Goal: Task Accomplishment & Management: Use online tool/utility

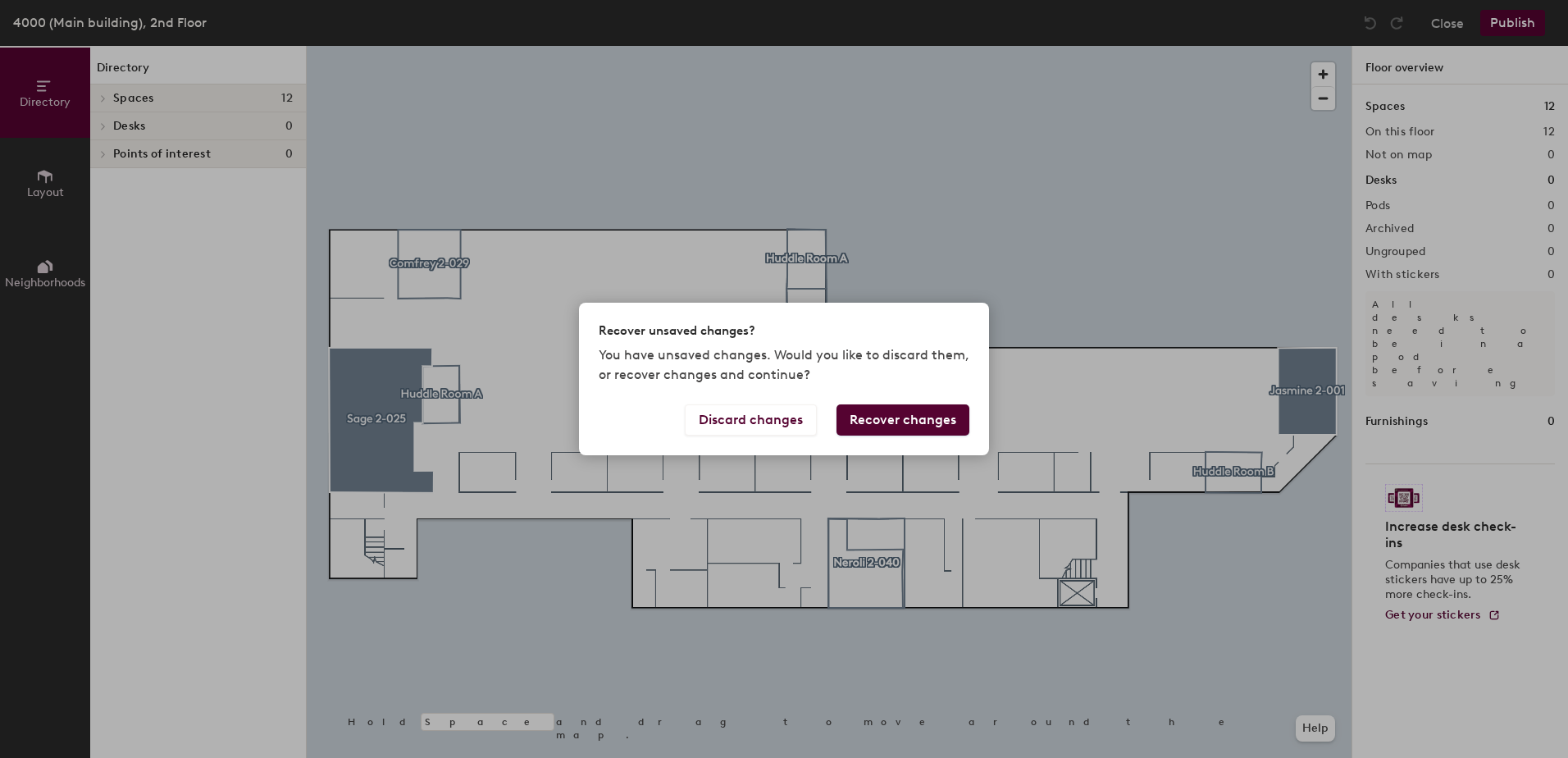
click at [879, 556] on div "Recover unsaved changes? You have unsaved changes. Would you like to discard th…" at bounding box center [784, 379] width 1568 height 758
click at [803, 418] on button "Discard changes" at bounding box center [750, 419] width 132 height 31
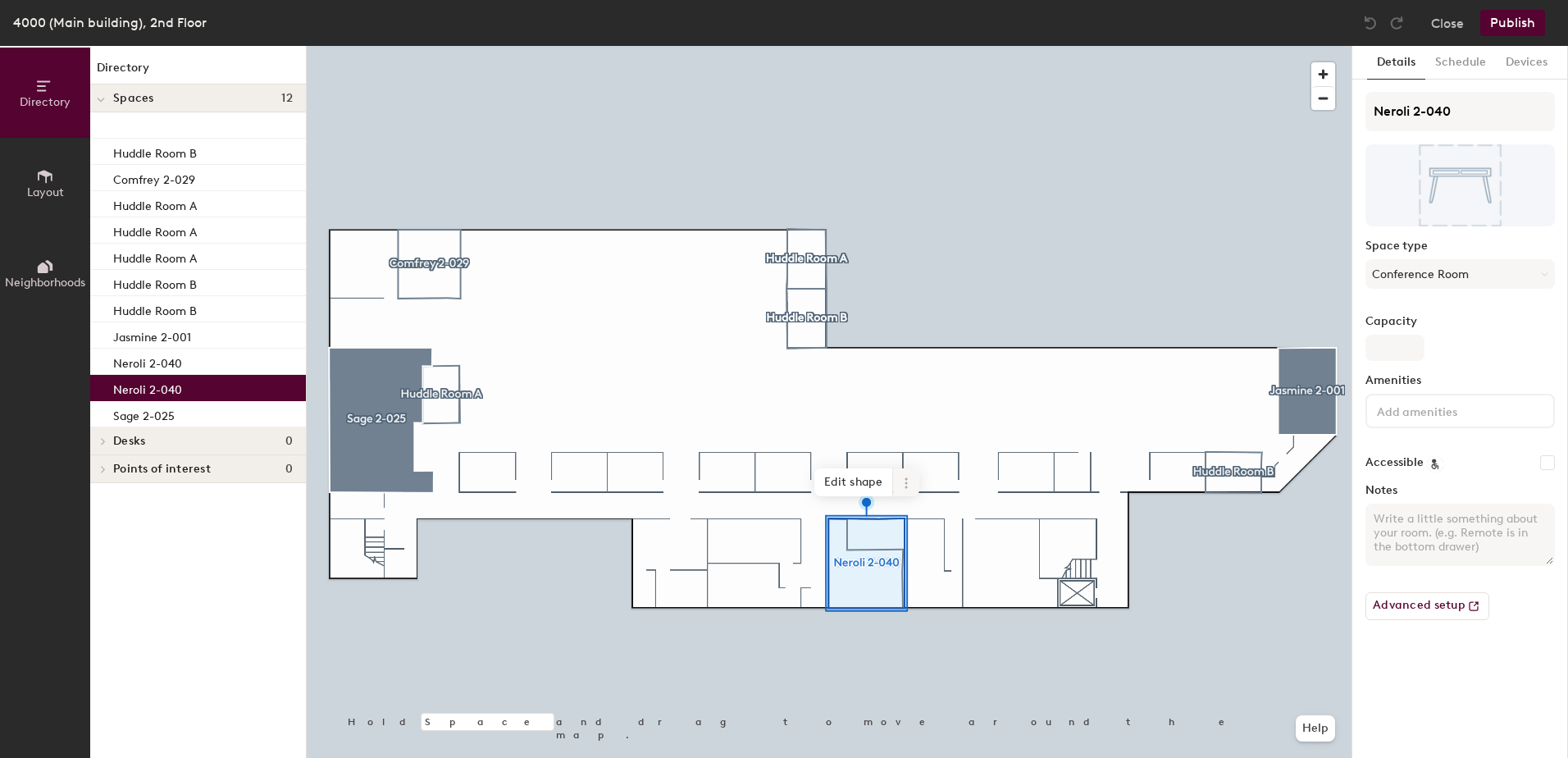
click at [904, 486] on icon at bounding box center [906, 483] width 13 height 13
click at [912, 510] on span "Remove from map" at bounding box center [965, 520] width 146 height 27
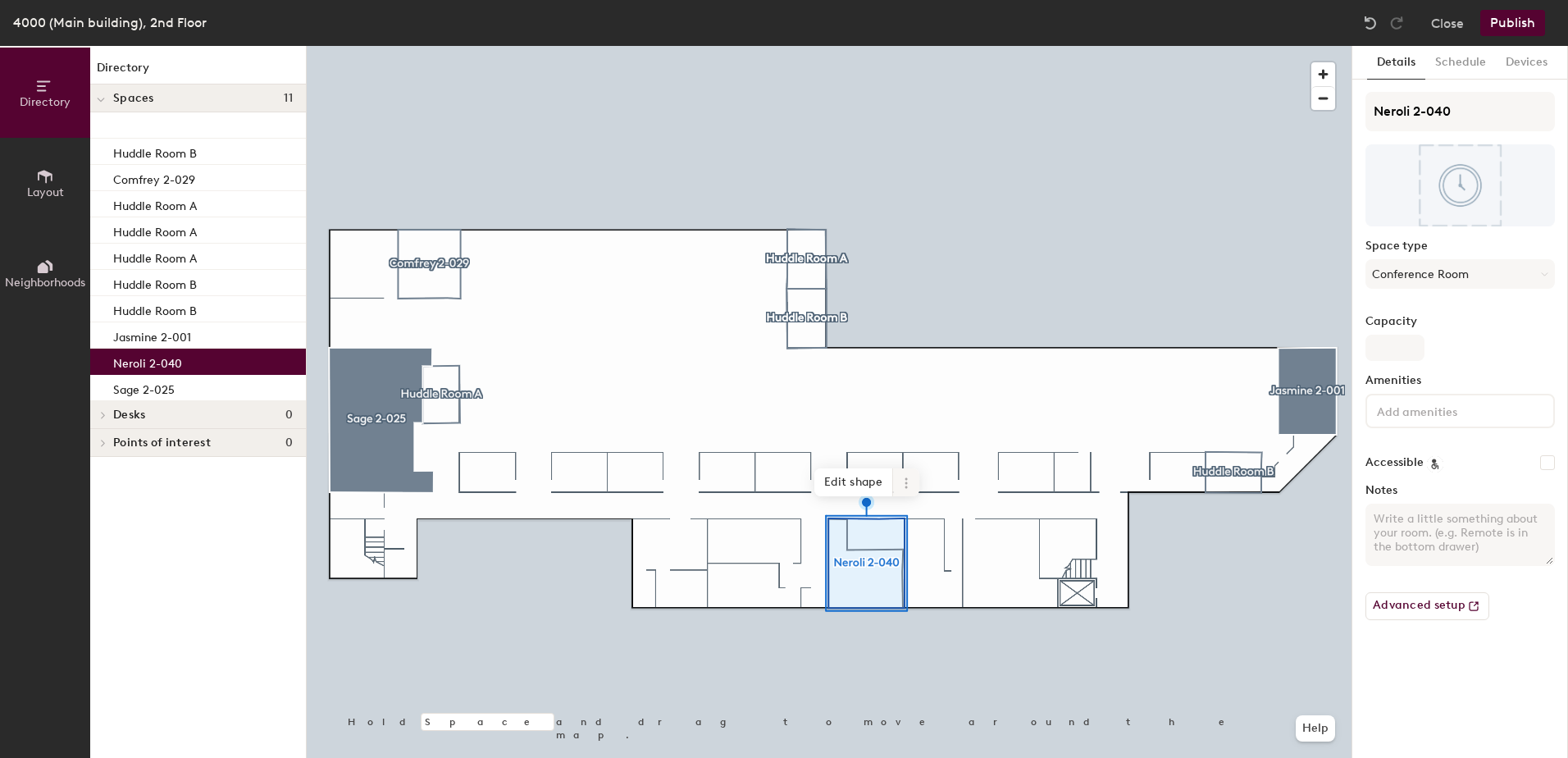
click at [902, 490] on span at bounding box center [906, 482] width 27 height 27
click at [904, 519] on span "Remove from map" at bounding box center [965, 520] width 146 height 27
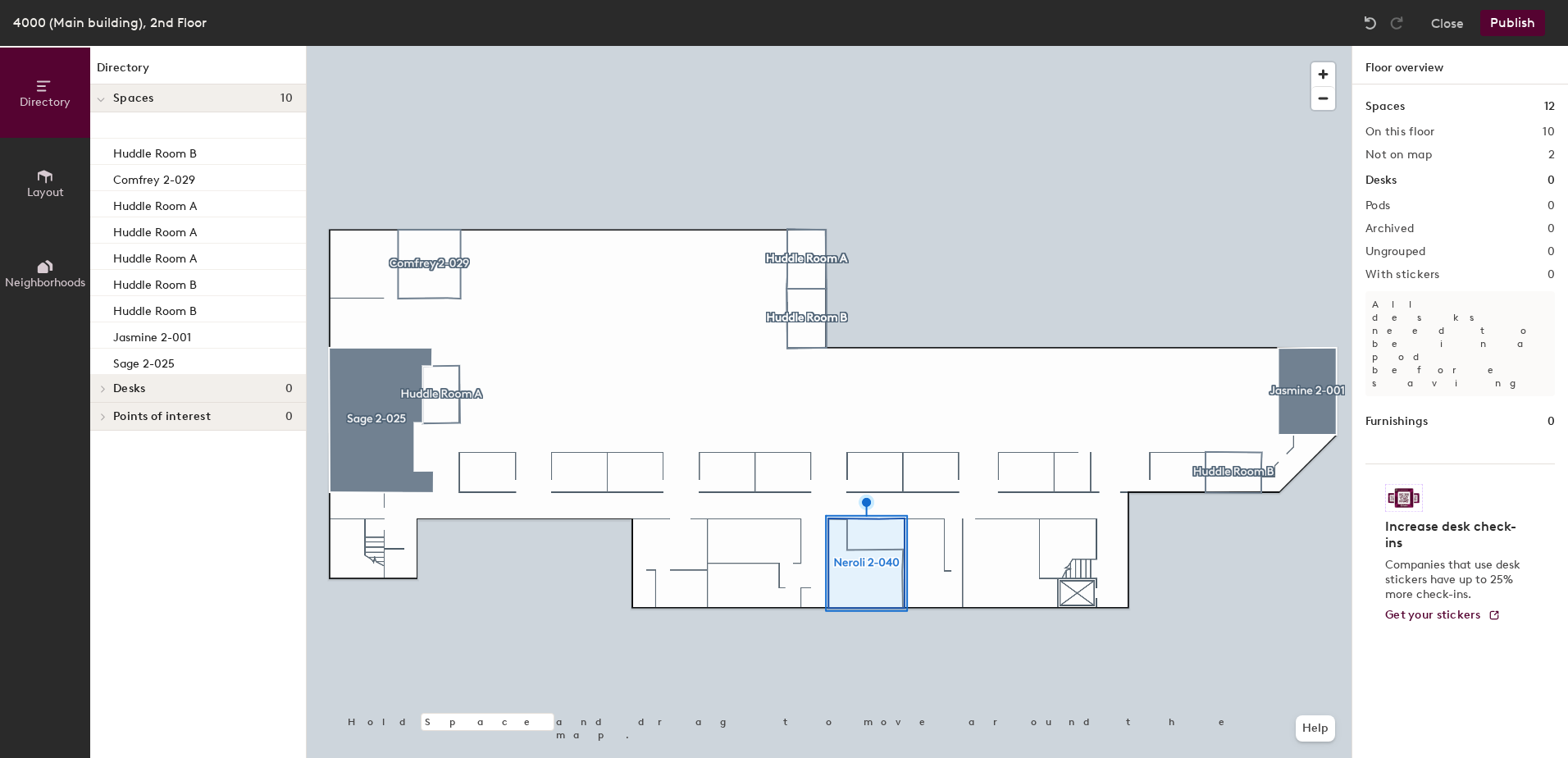
click at [881, 46] on div at bounding box center [829, 46] width 1045 height 0
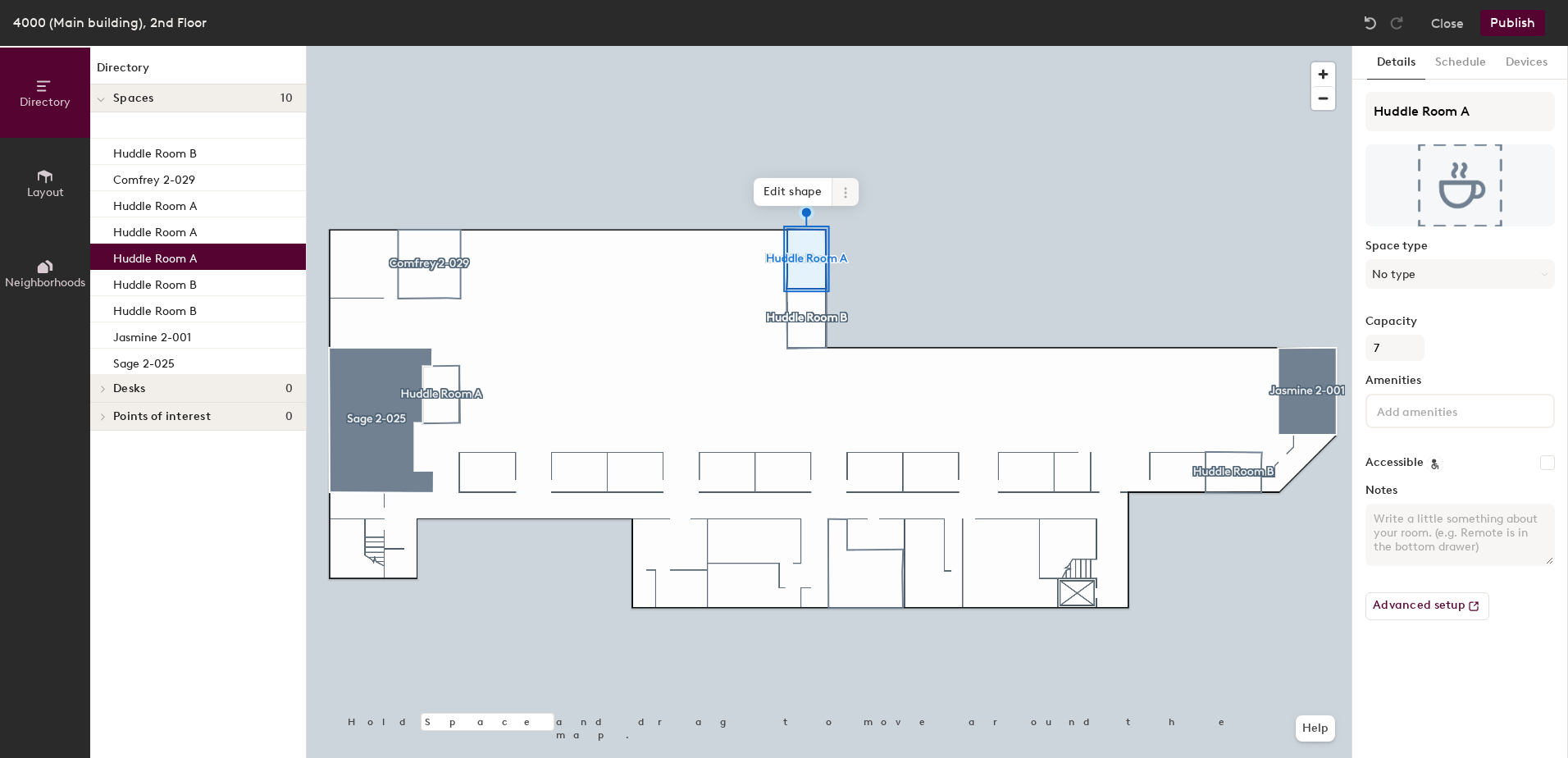
click at [847, 190] on icon at bounding box center [845, 192] width 13 height 13
click at [847, 227] on span "Remove from map" at bounding box center [904, 229] width 146 height 27
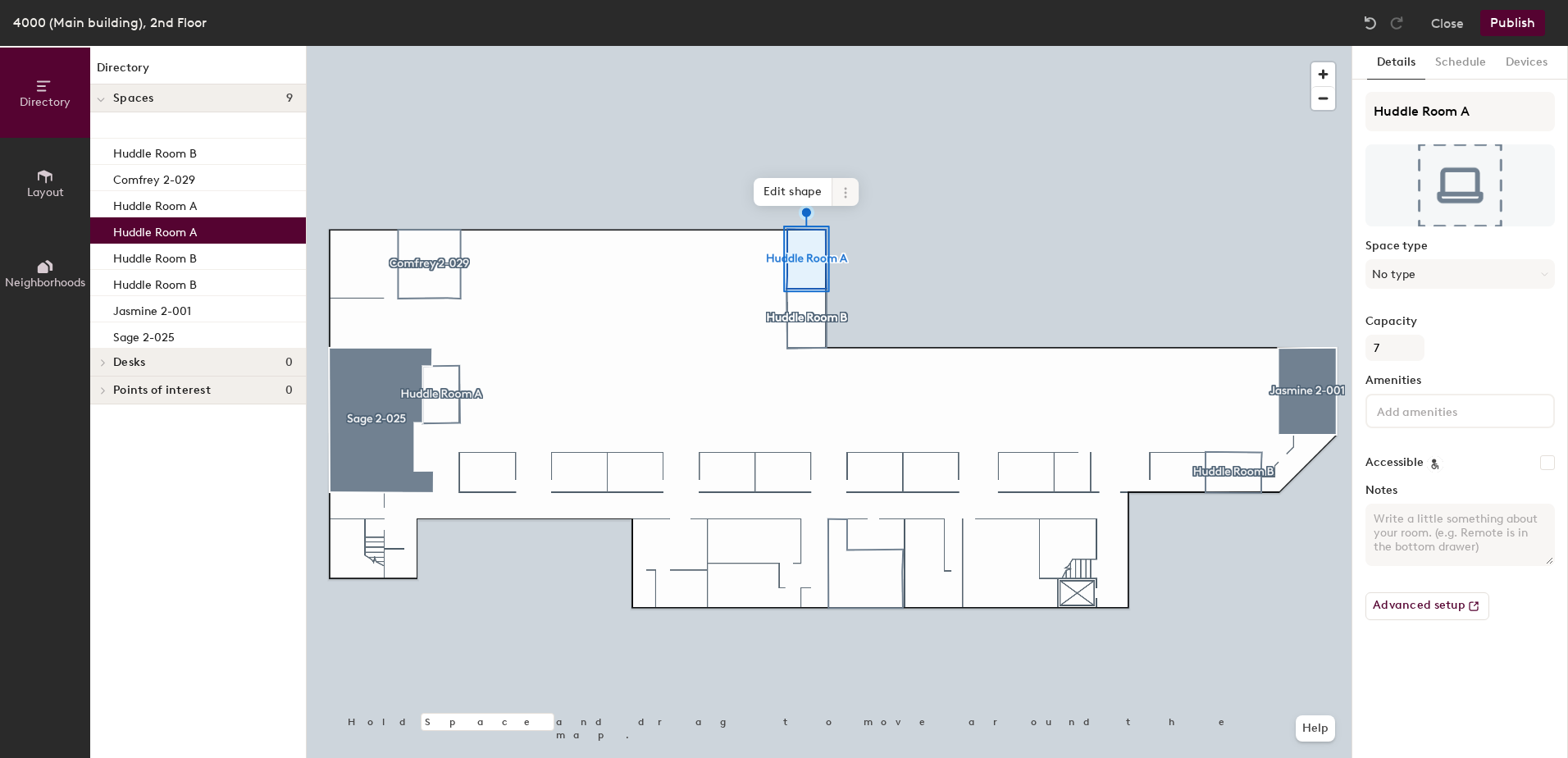
click at [839, 197] on icon at bounding box center [845, 192] width 13 height 13
click at [849, 225] on span "Remove from map" at bounding box center [904, 229] width 146 height 27
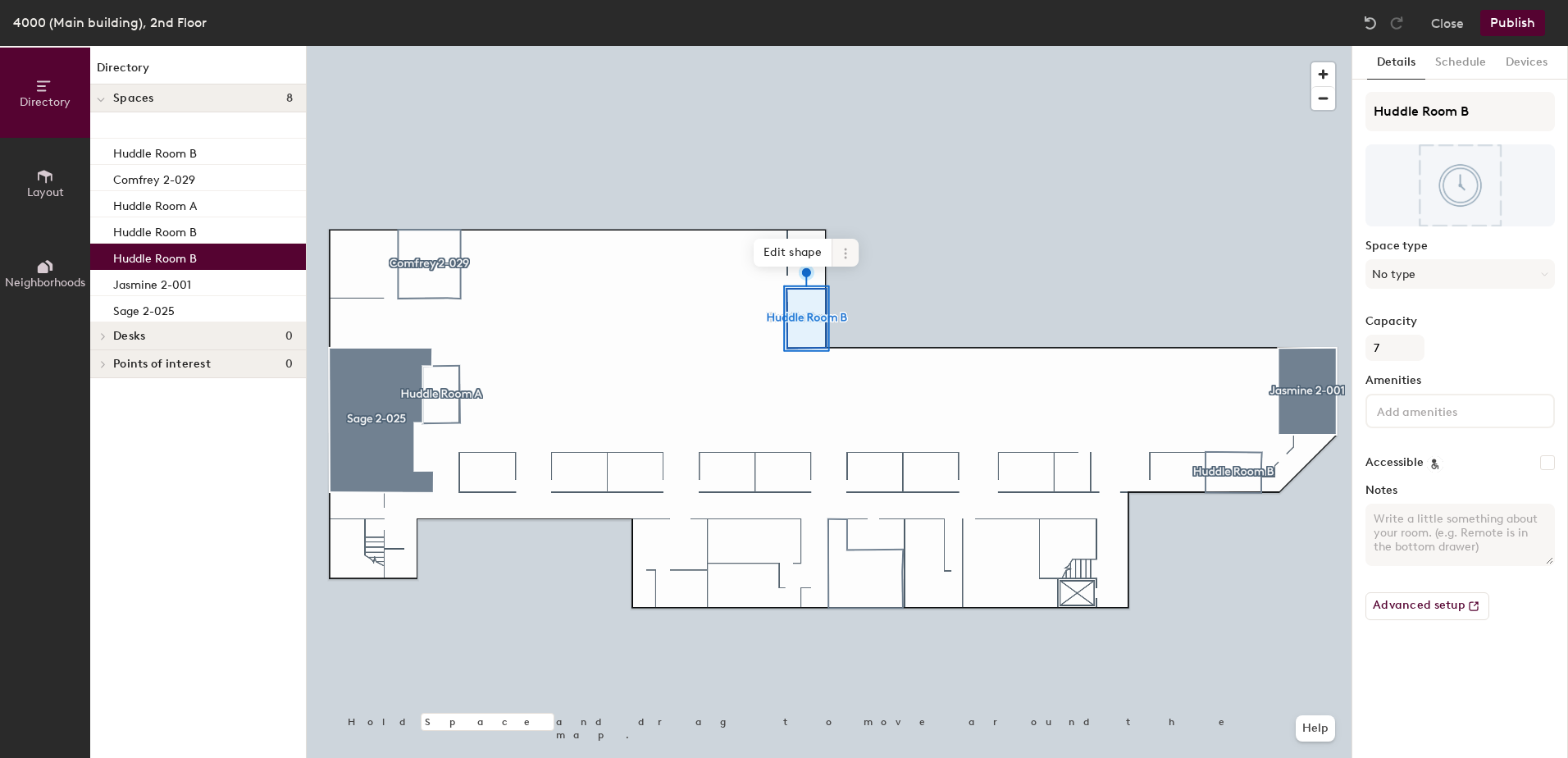
click at [847, 253] on icon at bounding box center [845, 253] width 13 height 13
click at [840, 288] on span "Remove from map" at bounding box center [904, 290] width 146 height 27
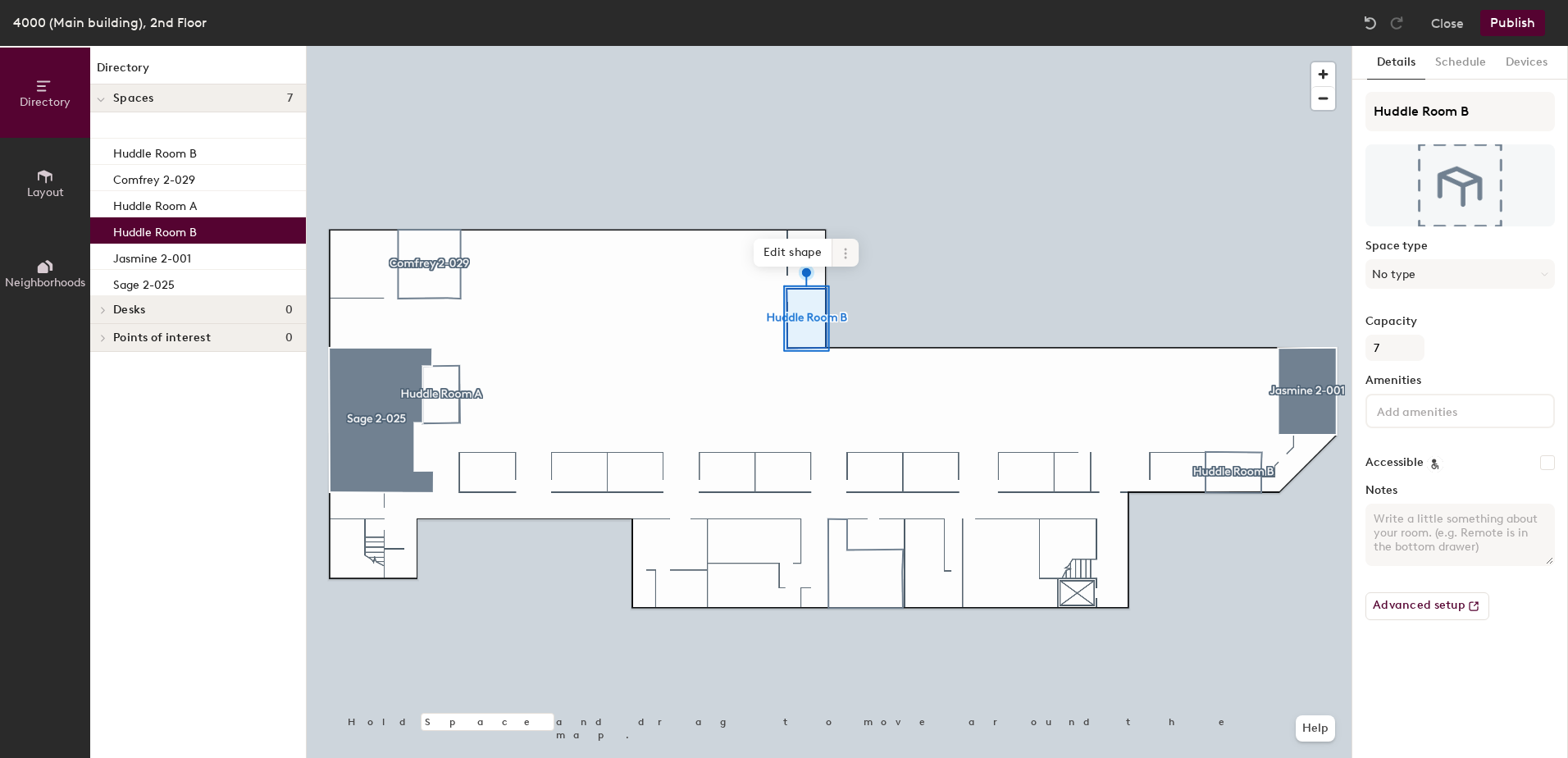
click at [843, 252] on icon at bounding box center [845, 253] width 13 height 13
click at [851, 290] on span "Remove from map" at bounding box center [904, 290] width 146 height 27
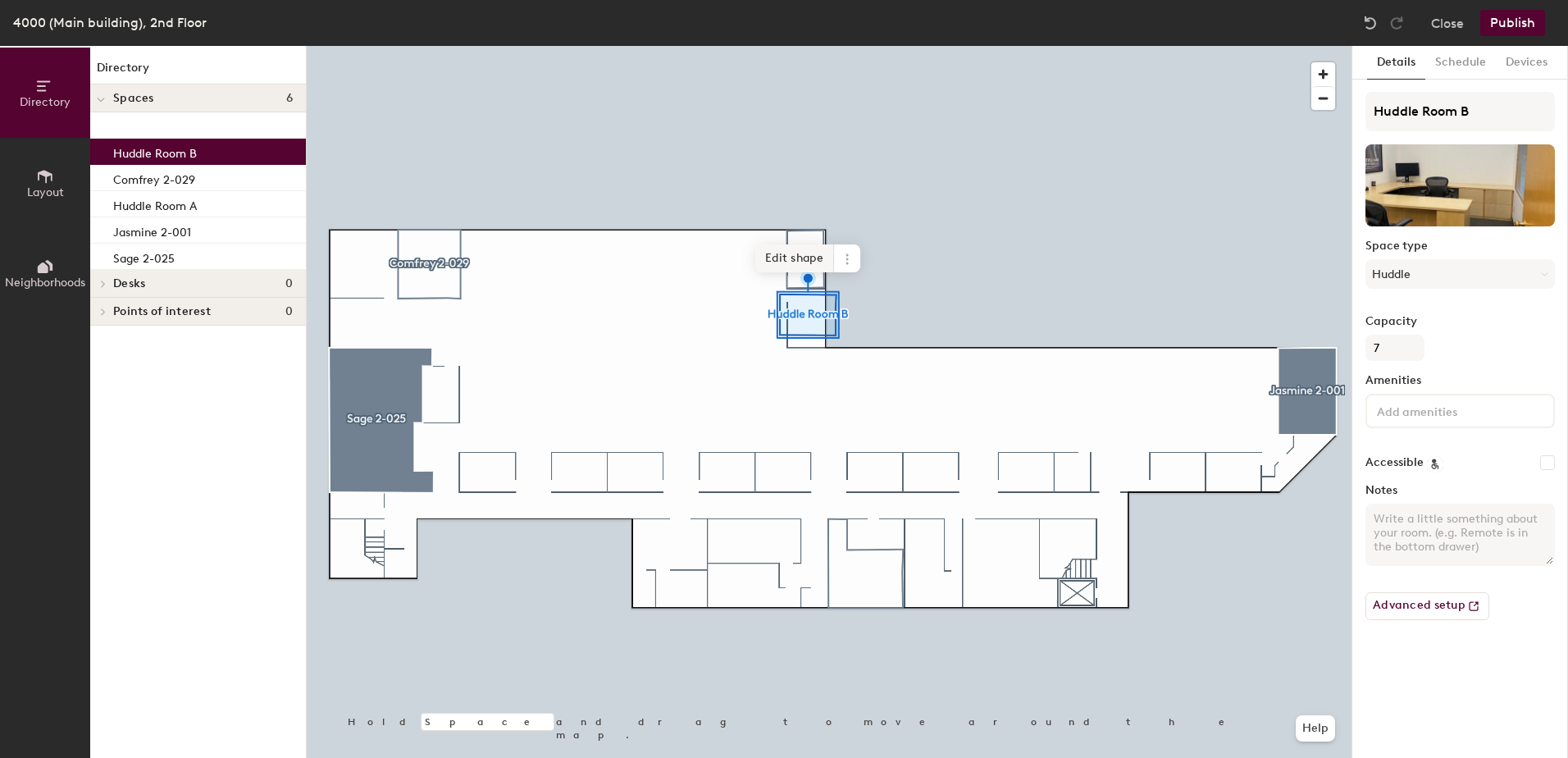
click at [814, 258] on span "Edit shape" at bounding box center [795, 258] width 79 height 27
click at [781, 261] on span "Remove" at bounding box center [788, 265] width 66 height 27
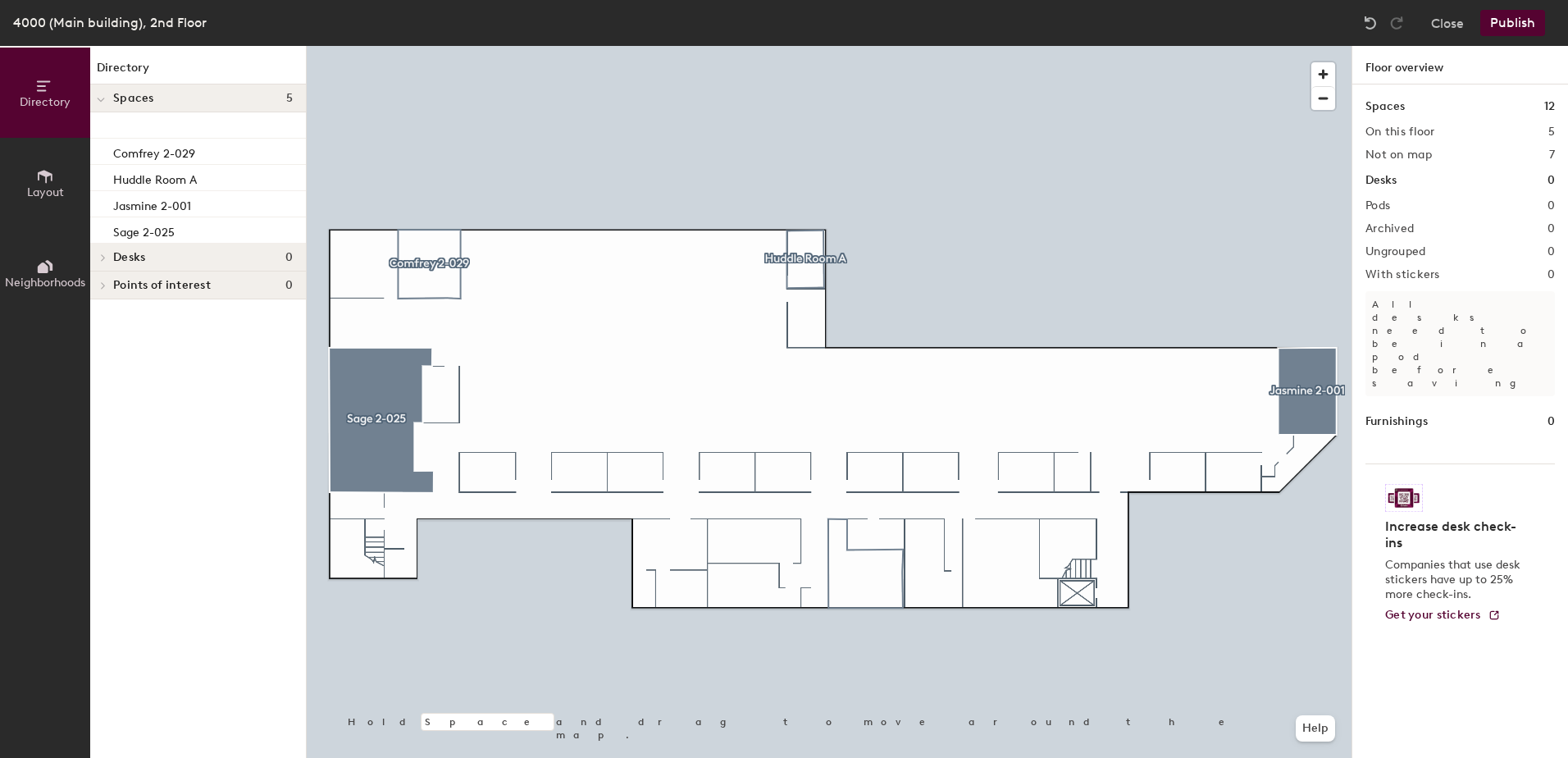
click at [1547, 18] on div "Publish" at bounding box center [1518, 23] width 74 height 27
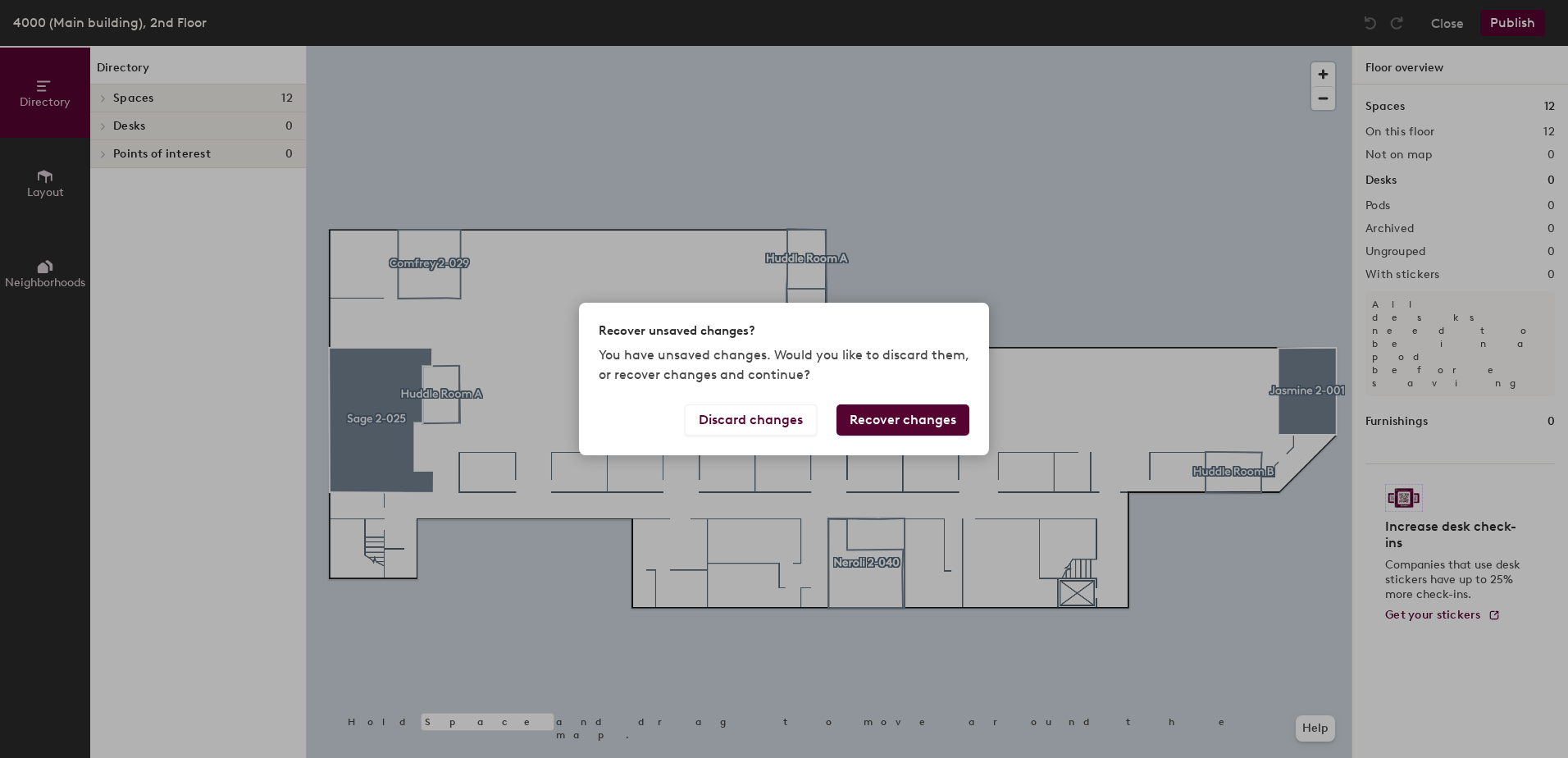
click at [885, 415] on button "Recover changes" at bounding box center [903, 419] width 133 height 31
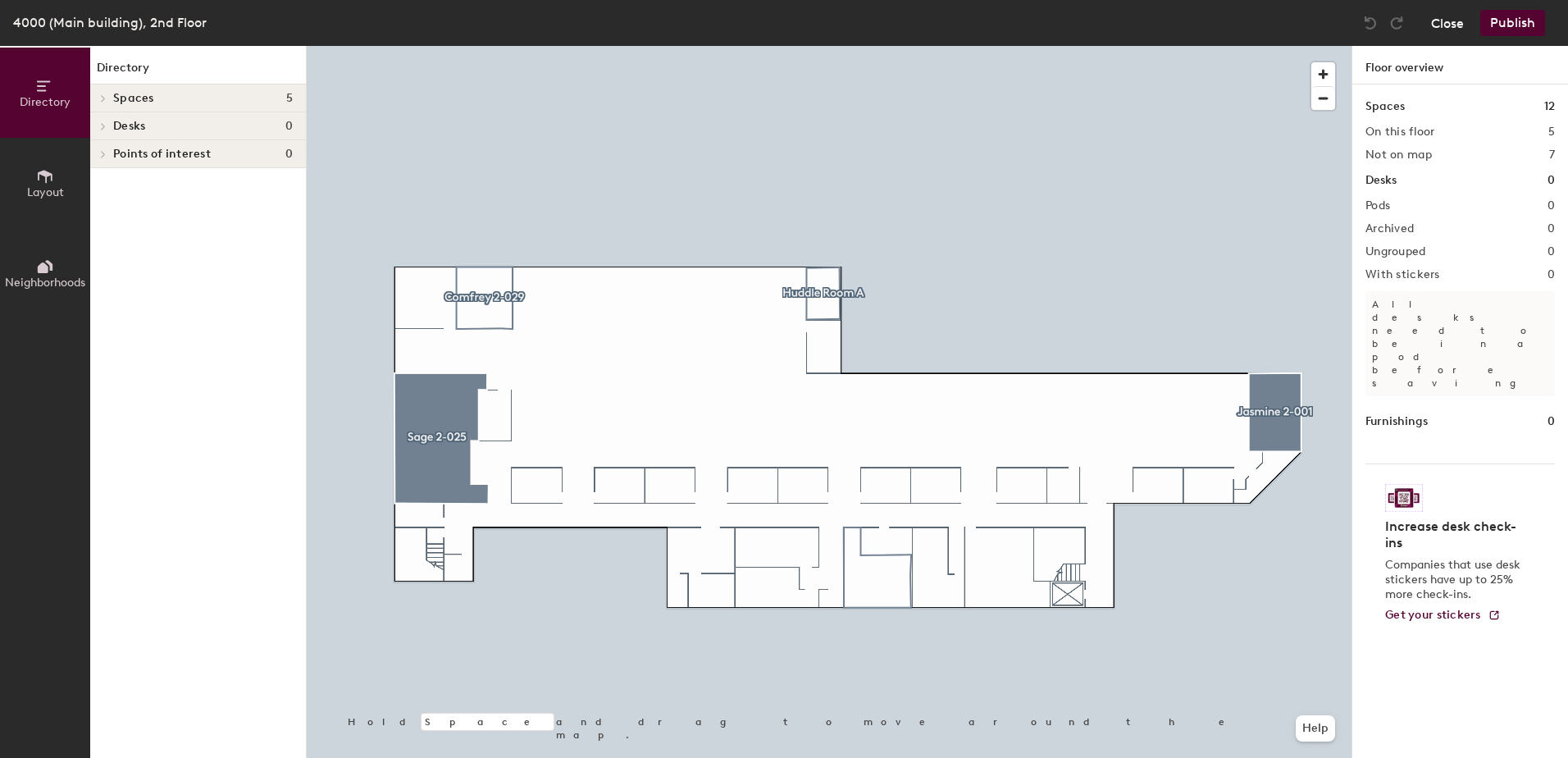
click at [1457, 29] on button "Close" at bounding box center [1448, 23] width 33 height 27
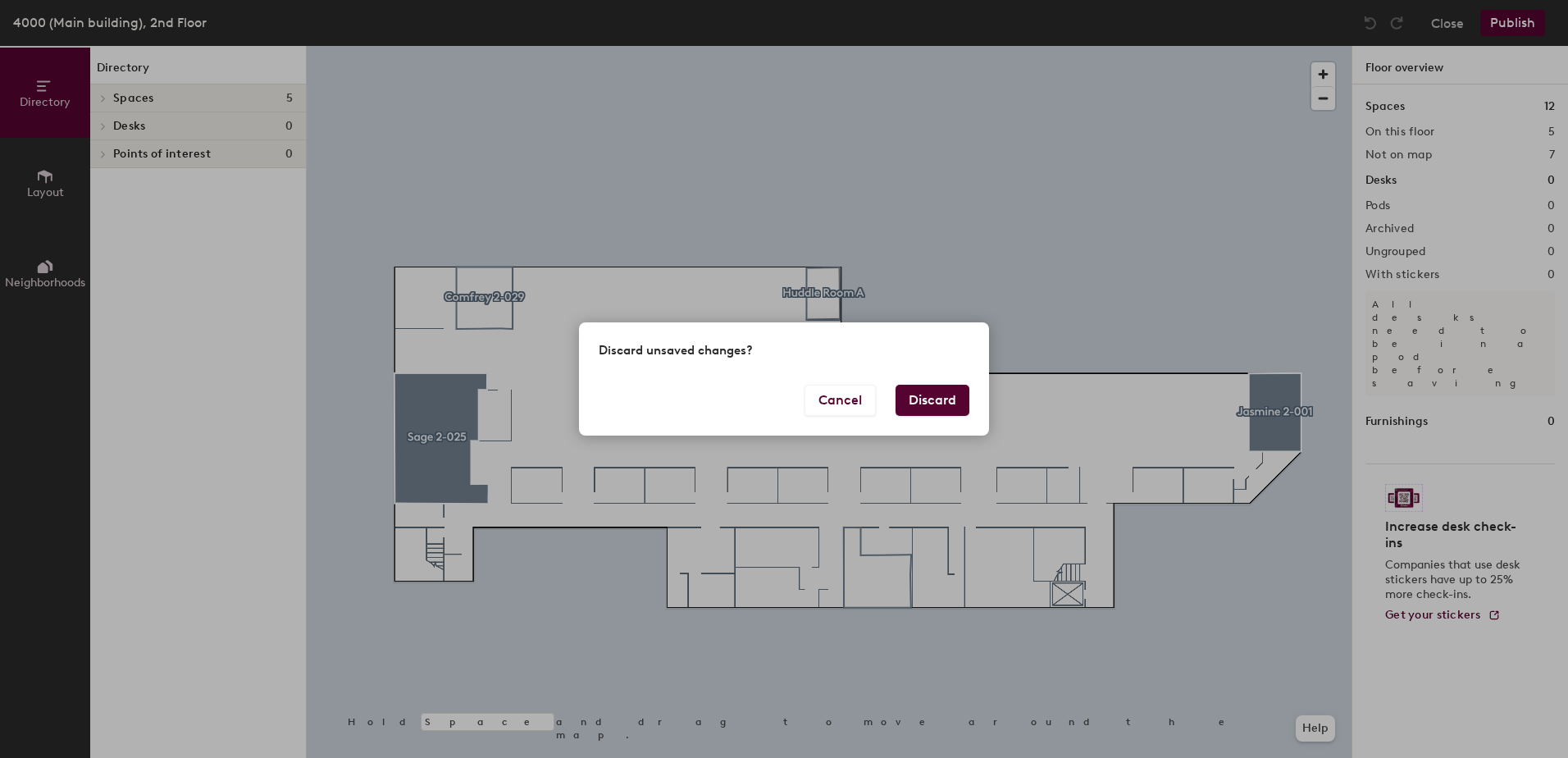
drag, startPoint x: 920, startPoint y: 401, endPoint x: 911, endPoint y: 400, distance: 9.1
click at [919, 401] on button "Discard" at bounding box center [932, 399] width 74 height 31
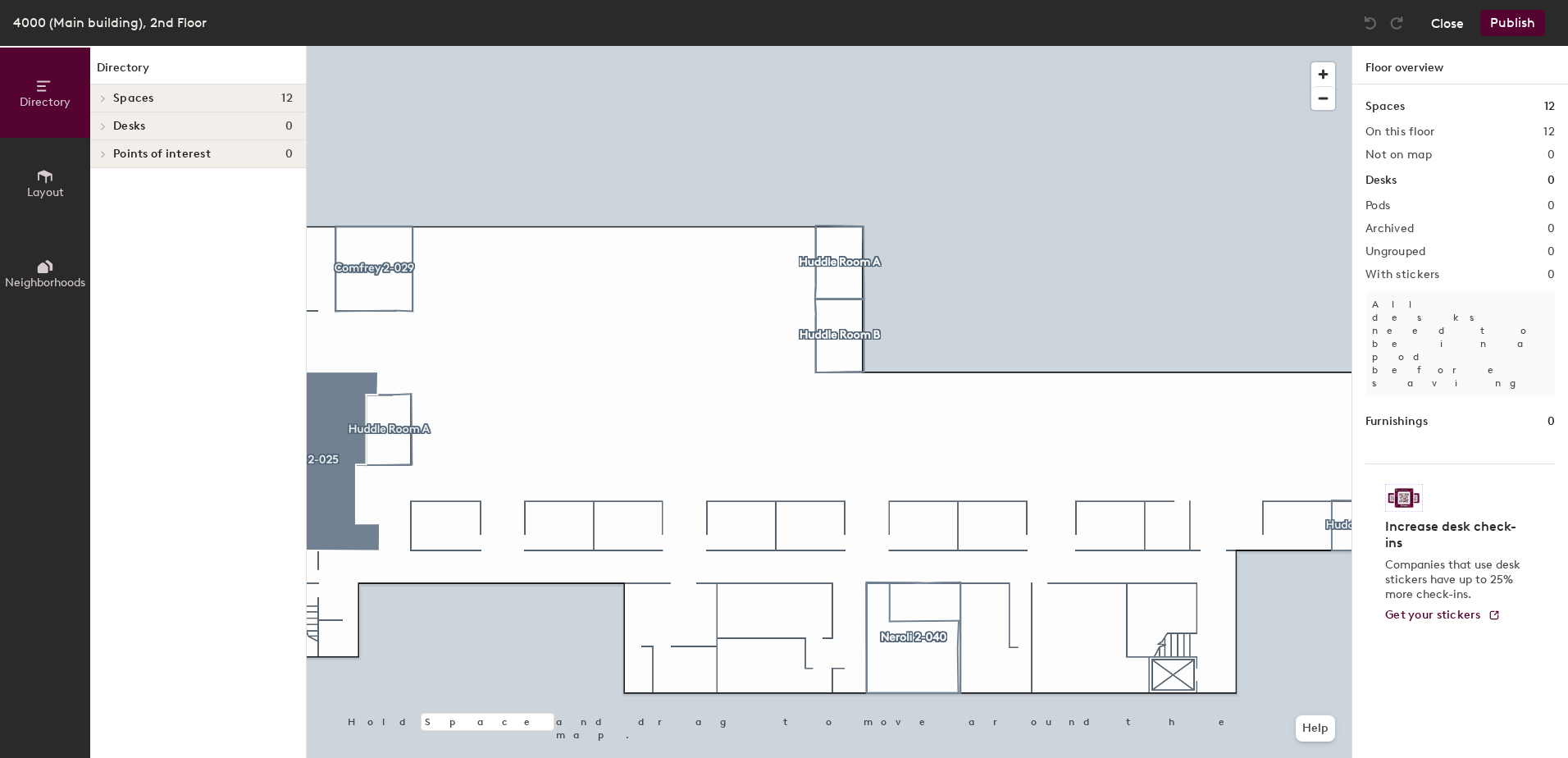
click at [1453, 21] on button "Close" at bounding box center [1448, 23] width 33 height 27
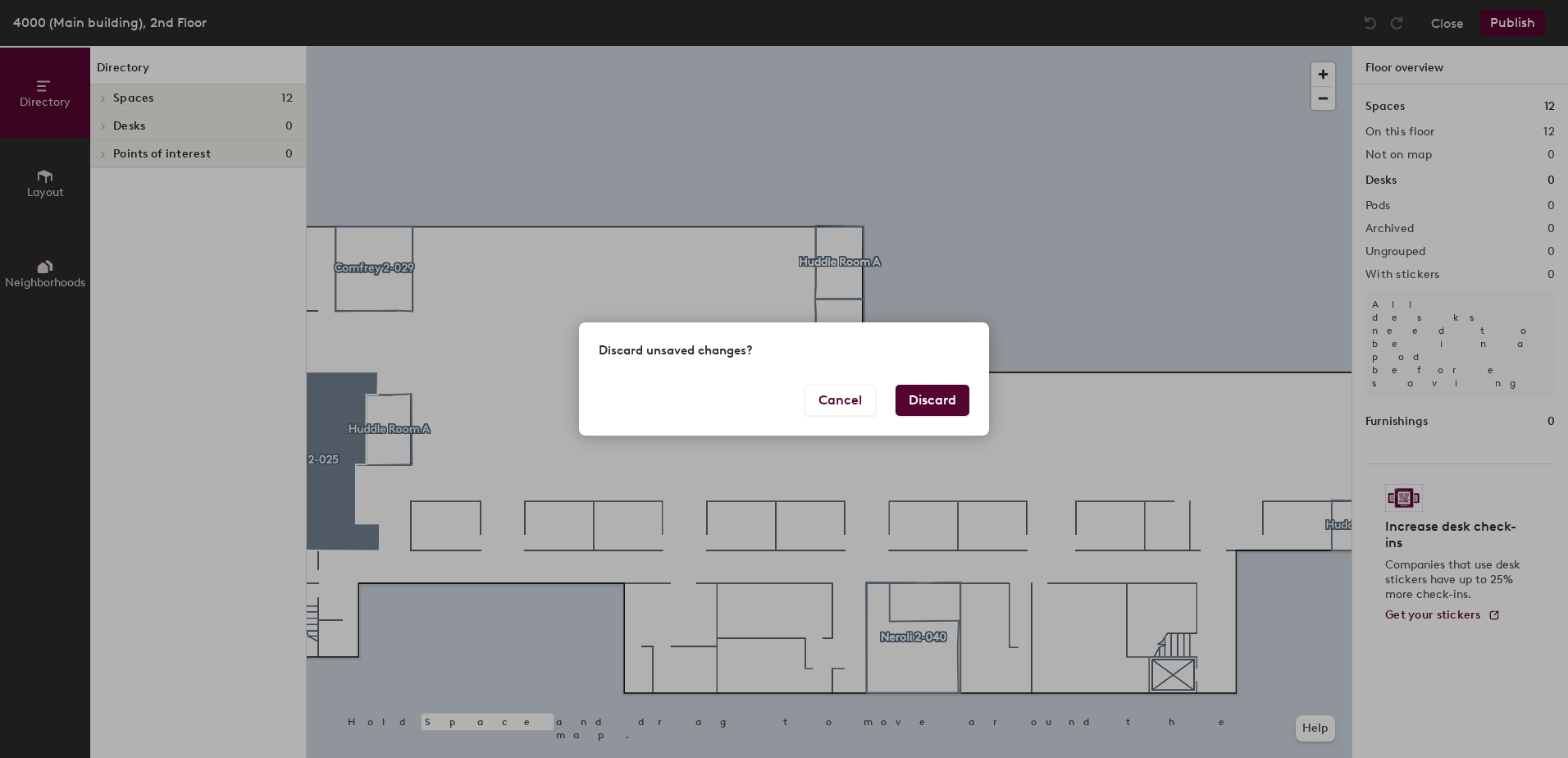
click at [914, 404] on button "Discard" at bounding box center [932, 399] width 74 height 31
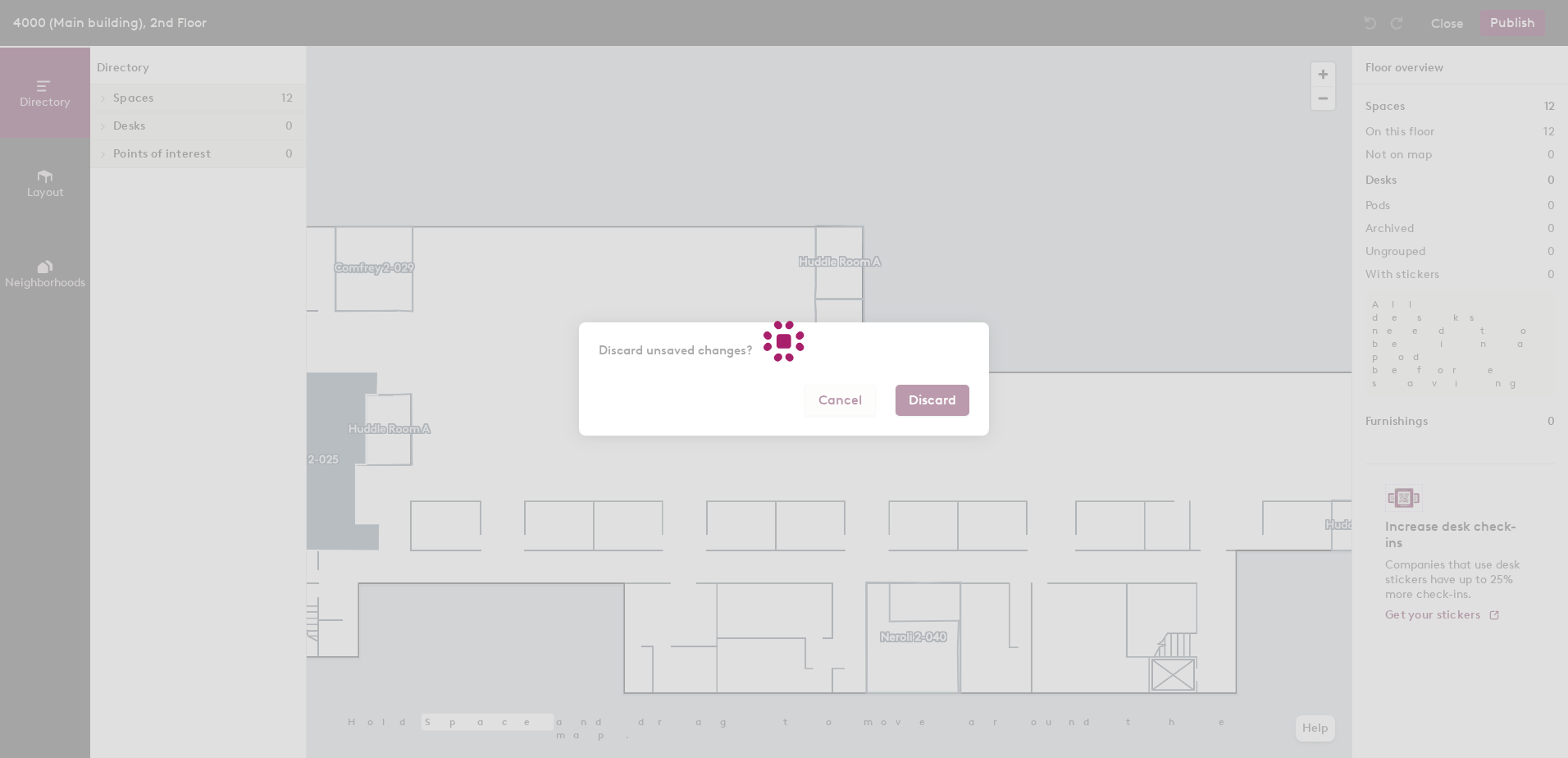
click at [849, 404] on body "Skip navigation Schedule Office People Analytics Services Manage GR 4000 (Main …" at bounding box center [784, 379] width 1568 height 758
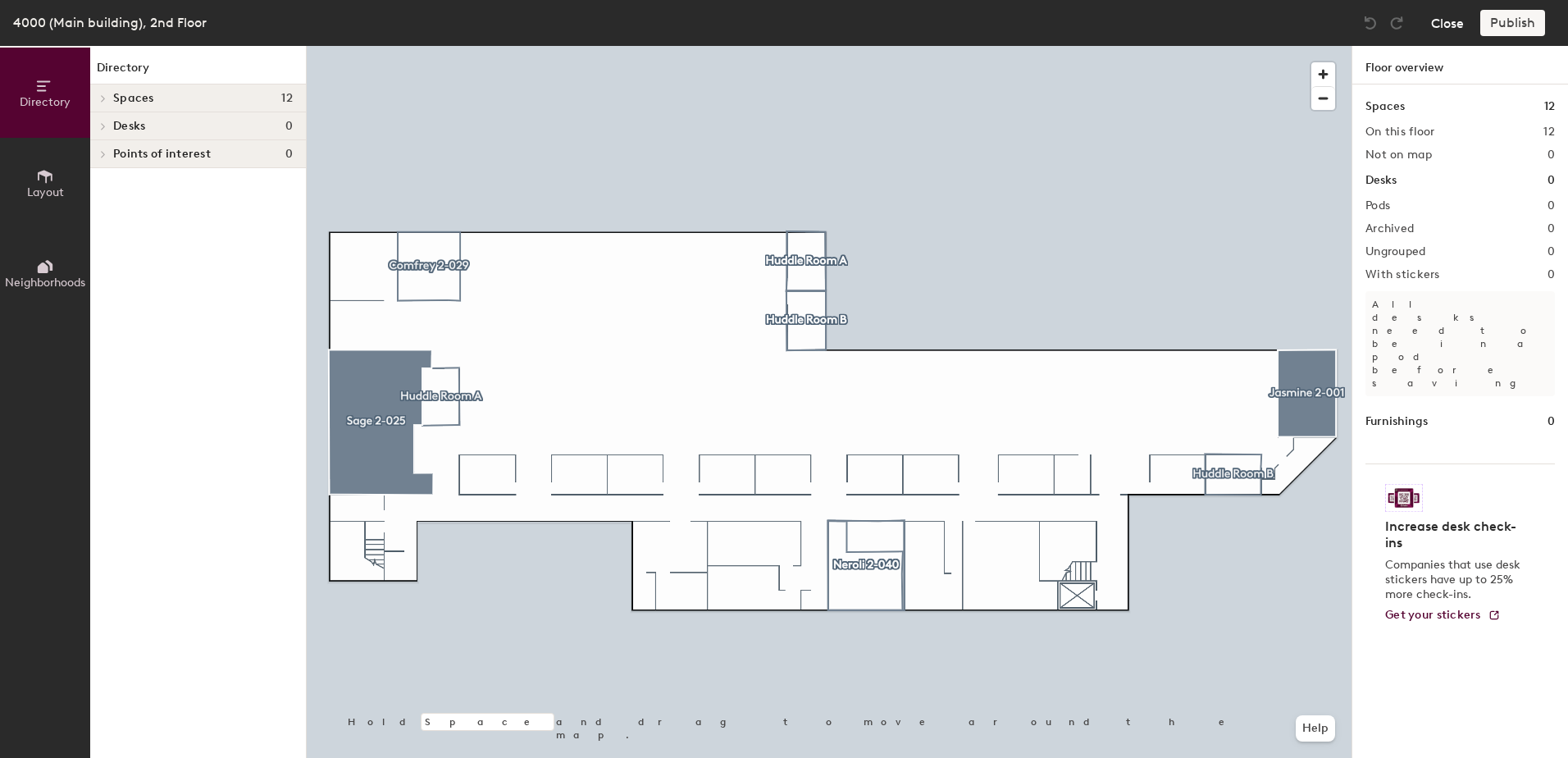
click at [1448, 21] on button "Close" at bounding box center [1448, 23] width 33 height 27
